Goal: Use online tool/utility: Utilize a website feature to perform a specific function

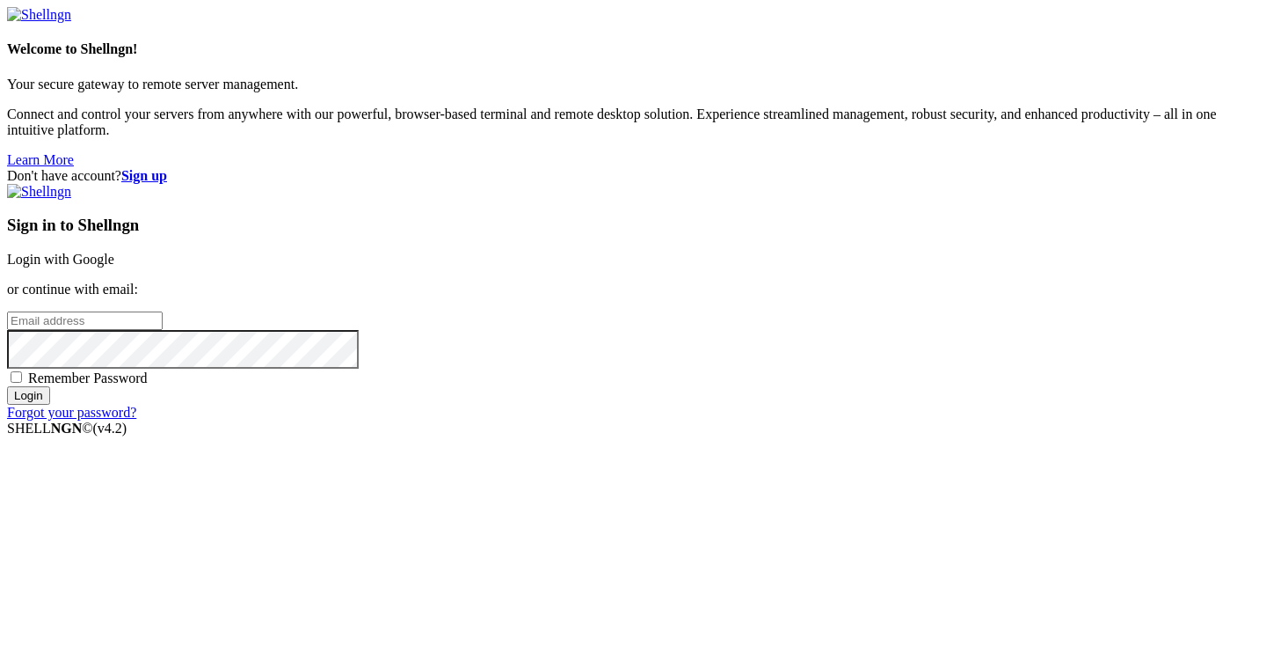
type input "[PERSON_NAME][EMAIL_ADDRESS][DOMAIN_NAME]"
click at [747, 420] on div "Sign in to Shellngn Login with Google or continue with email: [PERSON_NAME][EMA…" at bounding box center [633, 302] width 1252 height 237
click at [50, 405] on input "Login" at bounding box center [28, 395] width 43 height 18
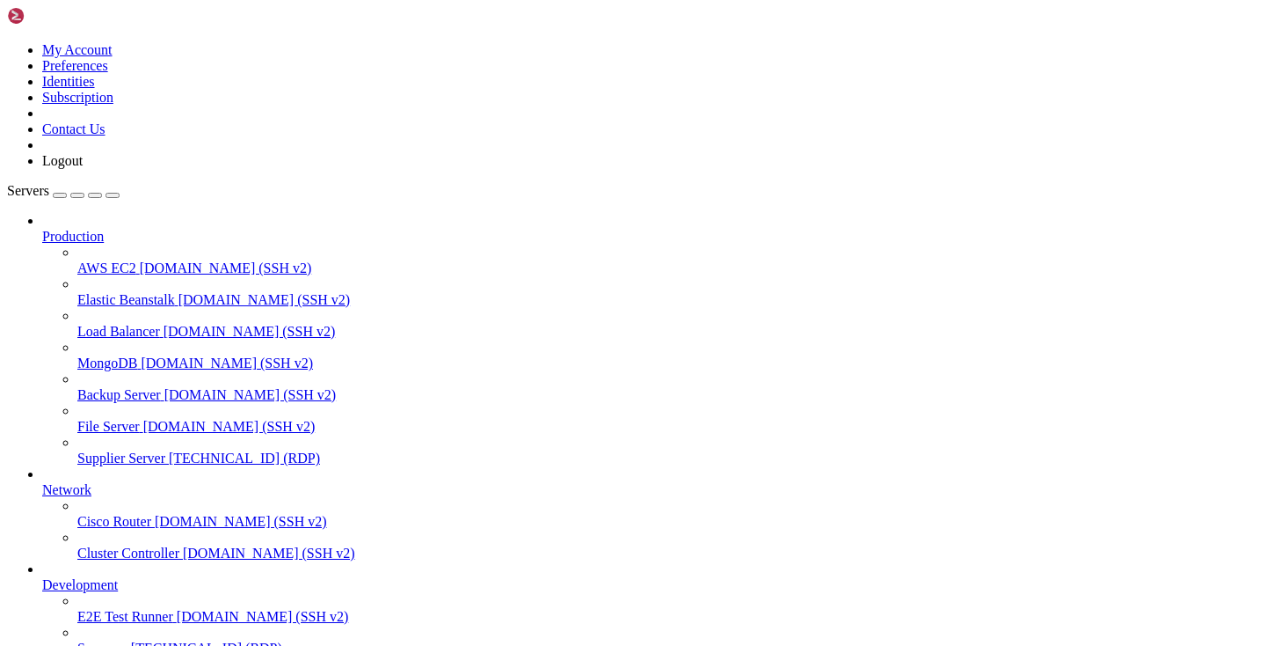
click at [112, 450] on span "Supplier Server" at bounding box center [121, 457] width 88 height 15
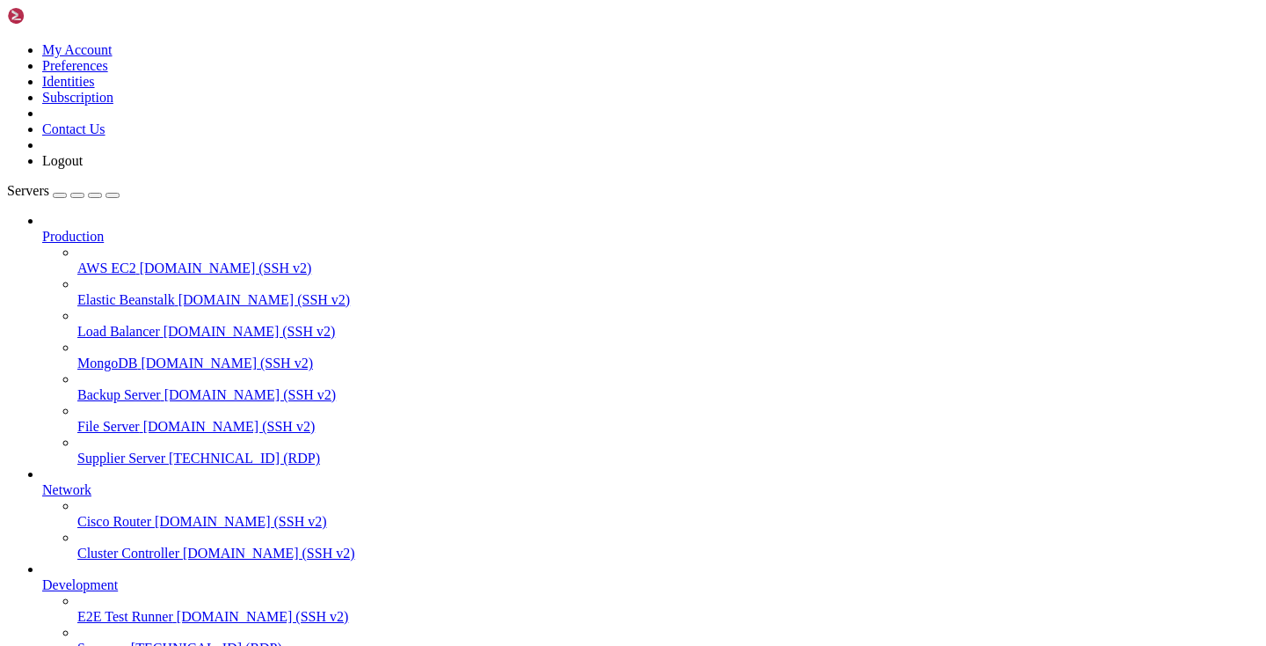
drag, startPoint x: 286, startPoint y: 1218, endPoint x: 186, endPoint y: 1219, distance: 100.3
